Goal: Navigation & Orientation: Understand site structure

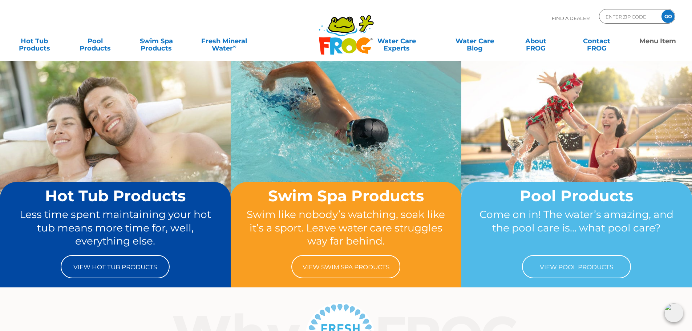
click at [650, 41] on link "Menu Item" at bounding box center [657, 41] width 54 height 15
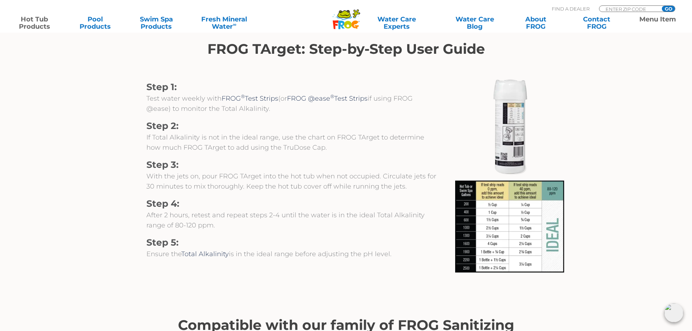
scroll to position [579, 0]
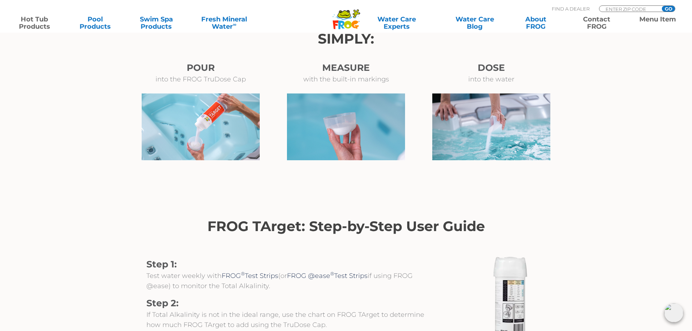
click at [597, 20] on link "Contact FROG" at bounding box center [596, 23] width 54 height 15
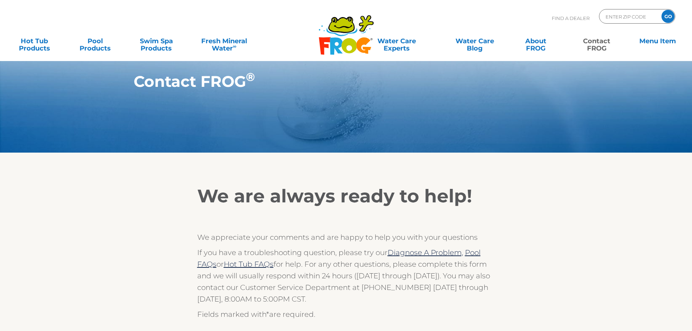
scroll to position [182, 0]
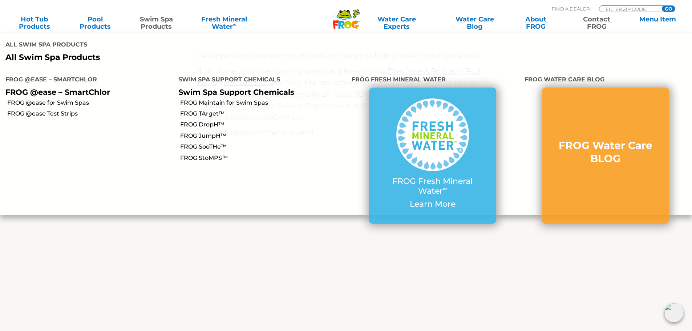
click at [155, 22] on link "Swim Spa Products" at bounding box center [156, 23] width 54 height 15
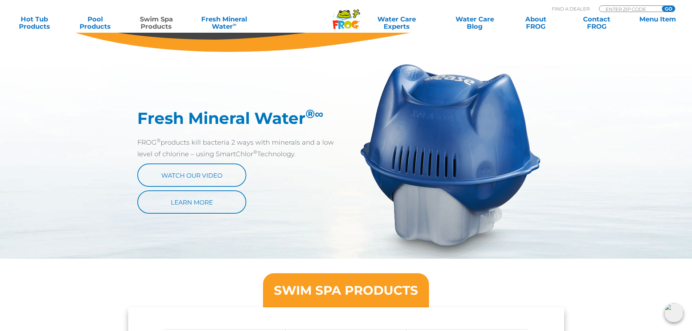
scroll to position [109, 0]
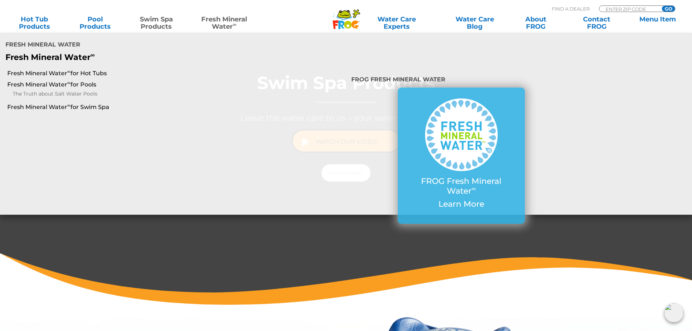
click at [226, 19] on link "Fresh Mineral Water ∞" at bounding box center [224, 23] width 68 height 15
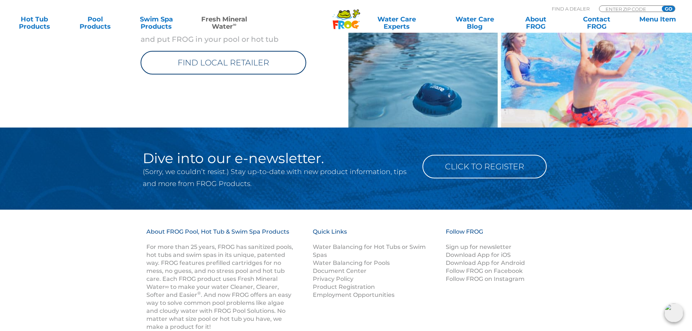
scroll to position [825, 0]
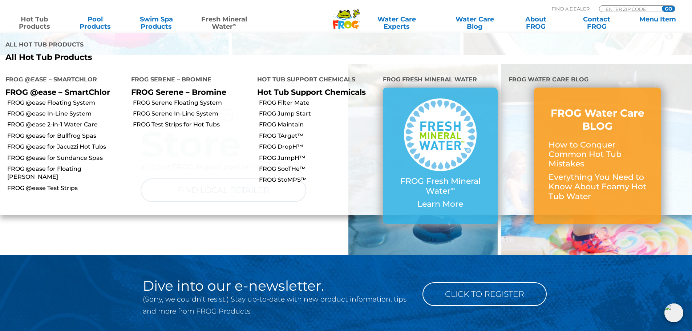
click at [40, 21] on link "Hot Tub Products" at bounding box center [34, 23] width 54 height 15
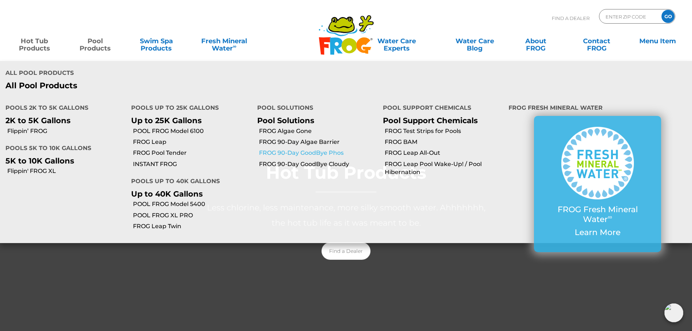
scroll to position [36, 0]
